Goal: Task Accomplishment & Management: Use online tool/utility

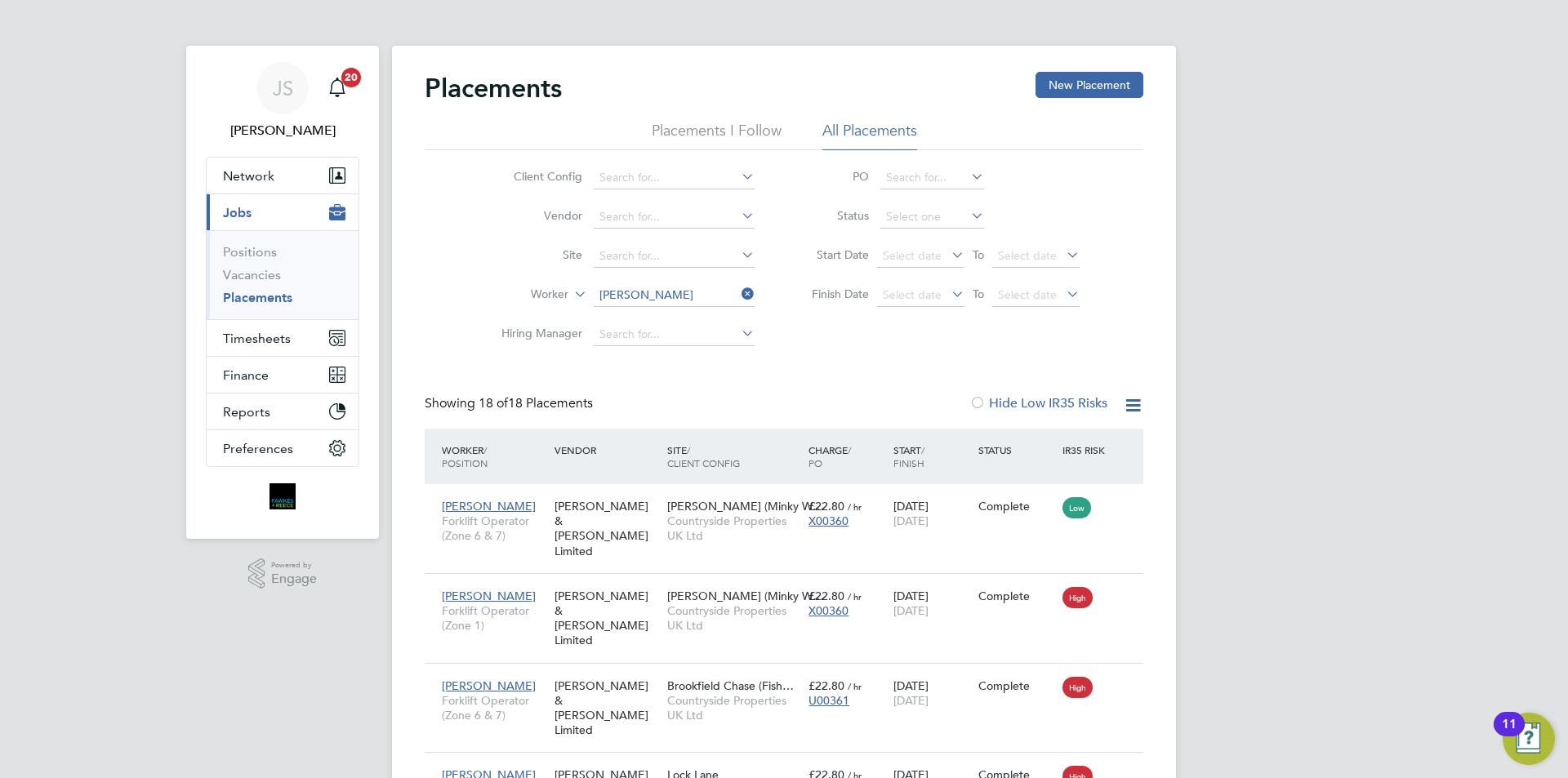
click at [738, 292] on icon at bounding box center [738, 294] width 0 height 23
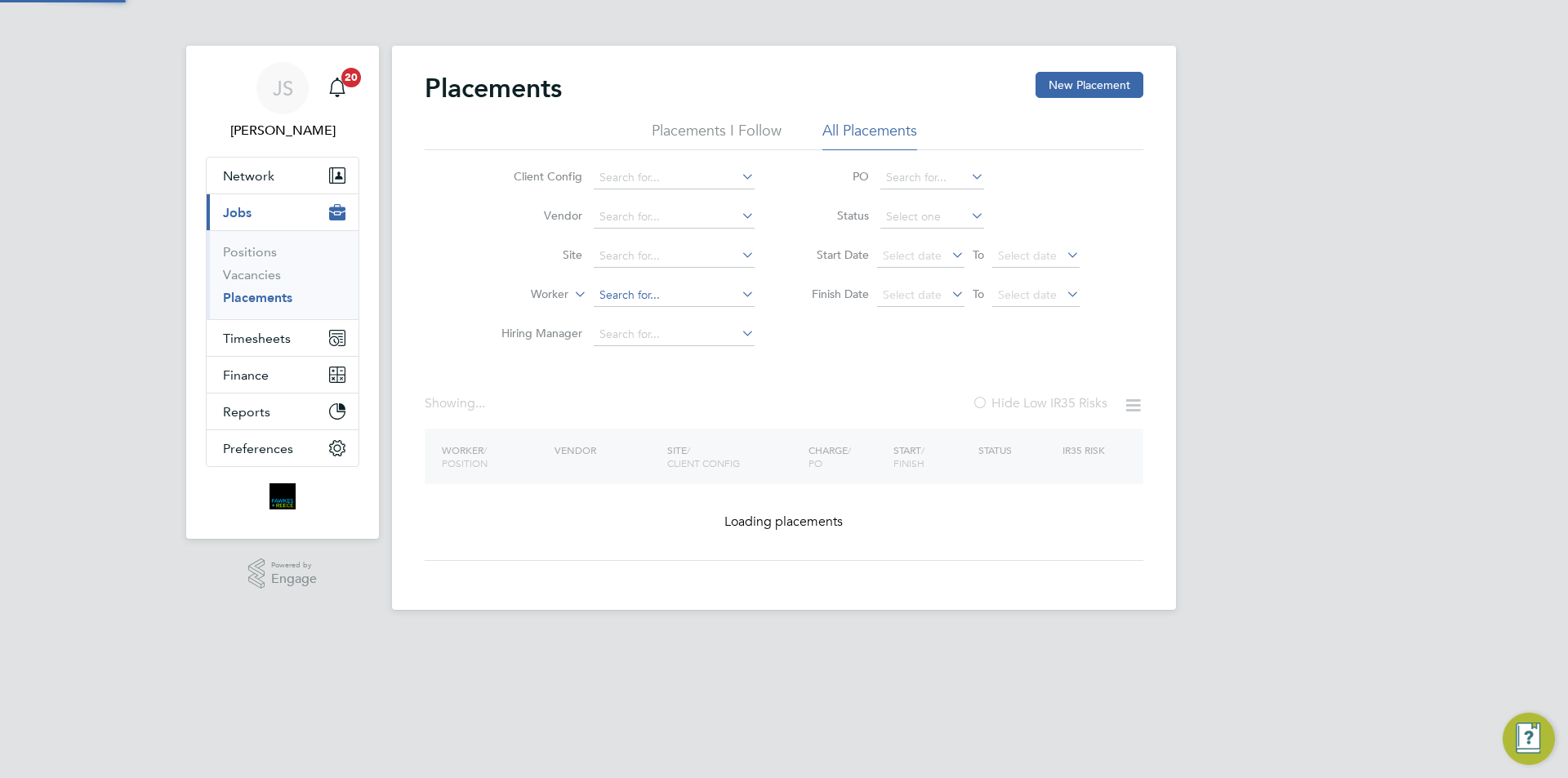
click at [648, 296] on input at bounding box center [674, 296] width 161 height 23
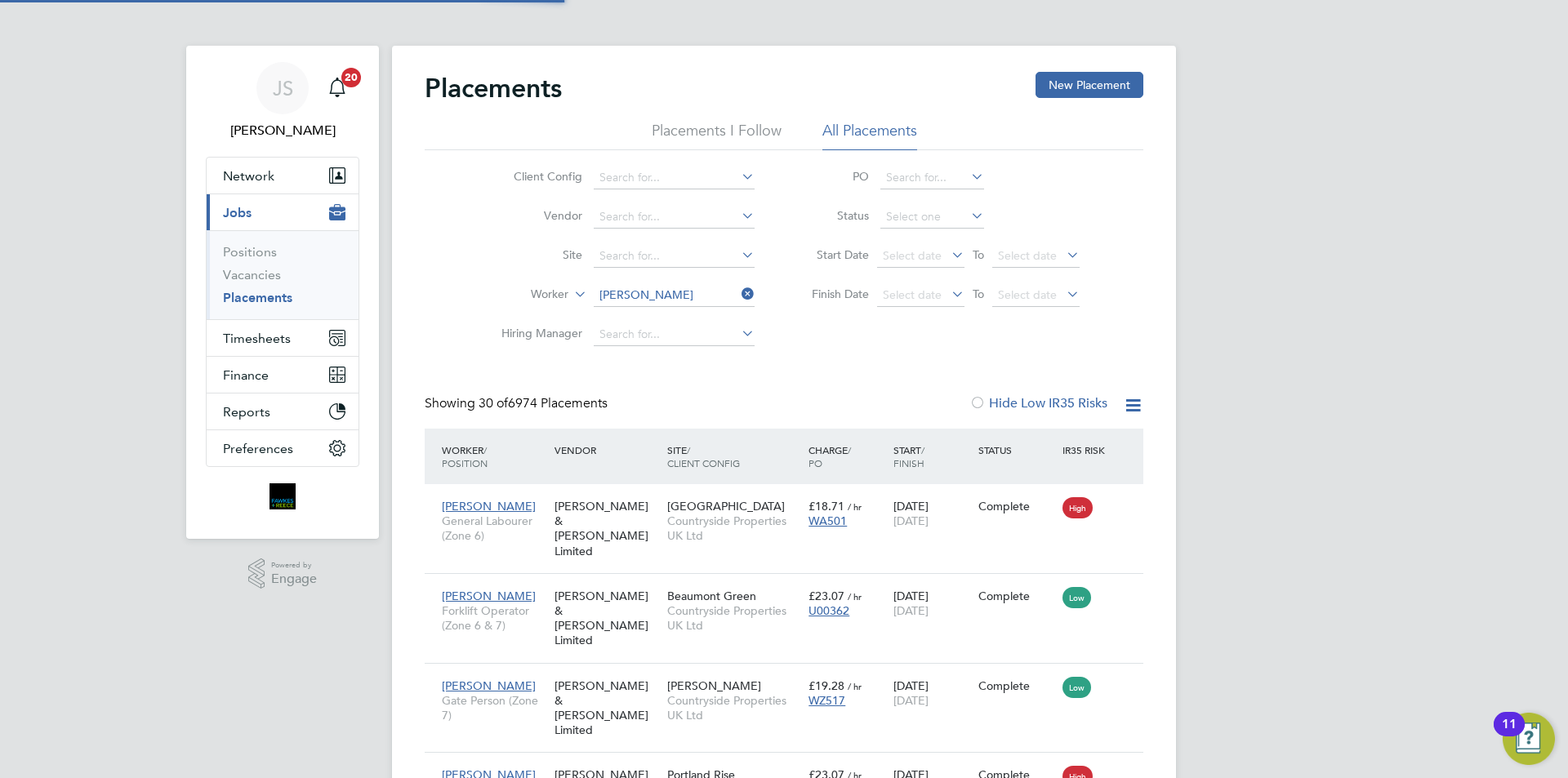
click at [653, 307] on li "[PERSON_NAME] unkelt" at bounding box center [674, 318] width 162 height 22
type input "[PERSON_NAME]"
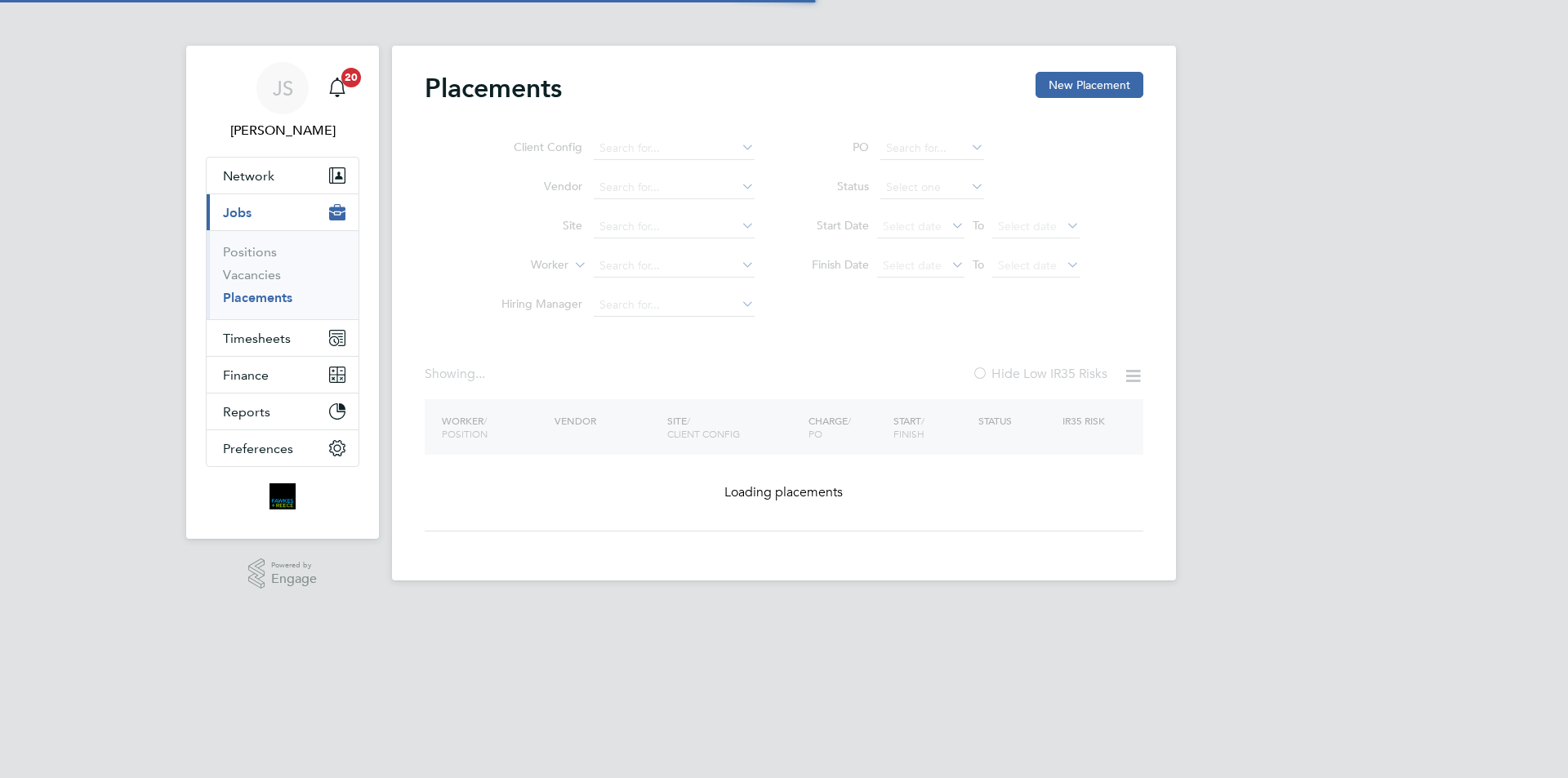
type input "[PERSON_NAME]"
